Goal: Transaction & Acquisition: Subscribe to service/newsletter

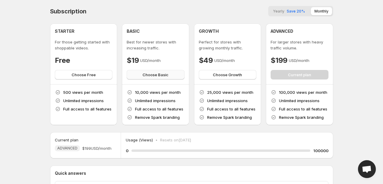
click at [148, 75] on span "Choose Basic" at bounding box center [155, 75] width 26 height 6
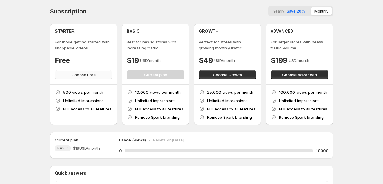
click at [85, 75] on span "Choose Free" at bounding box center [84, 75] width 24 height 6
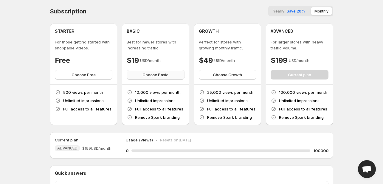
click at [146, 74] on span "Choose Basic" at bounding box center [155, 75] width 26 height 6
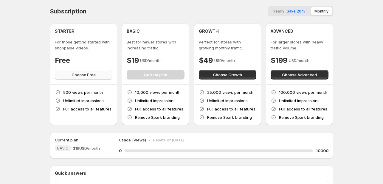
click at [91, 73] on span "Choose Free" at bounding box center [84, 75] width 24 height 6
